Goal: Task Accomplishment & Management: Manage account settings

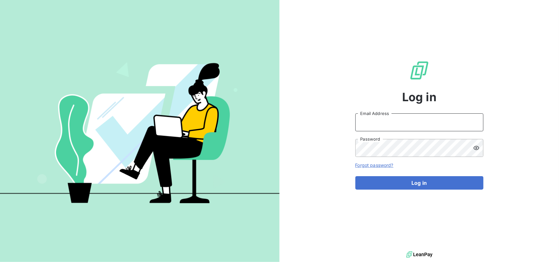
type input "[EMAIL_ADDRESS][DOMAIN_NAME]"
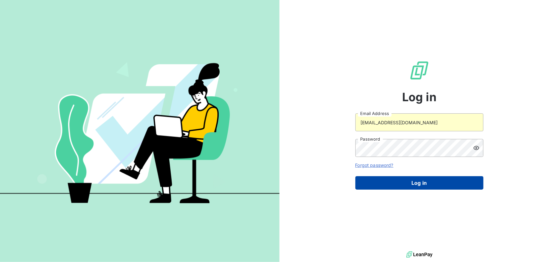
click at [400, 188] on button "Log in" at bounding box center [419, 182] width 128 height 13
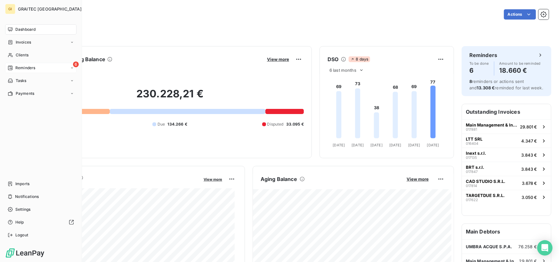
click at [29, 64] on div "6 Reminders" at bounding box center [40, 68] width 71 height 10
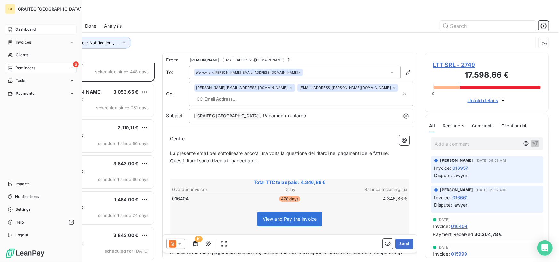
click at [15, 27] on span "Dashboard" at bounding box center [25, 30] width 20 height 6
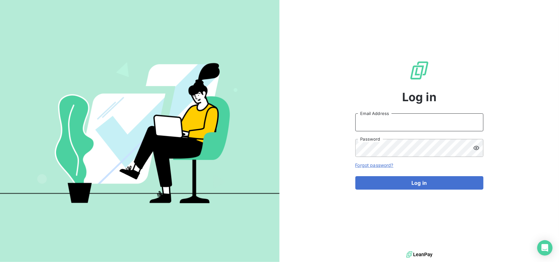
type input "accounts.italy@graitec.com"
